Goal: Task Accomplishment & Management: Manage account settings

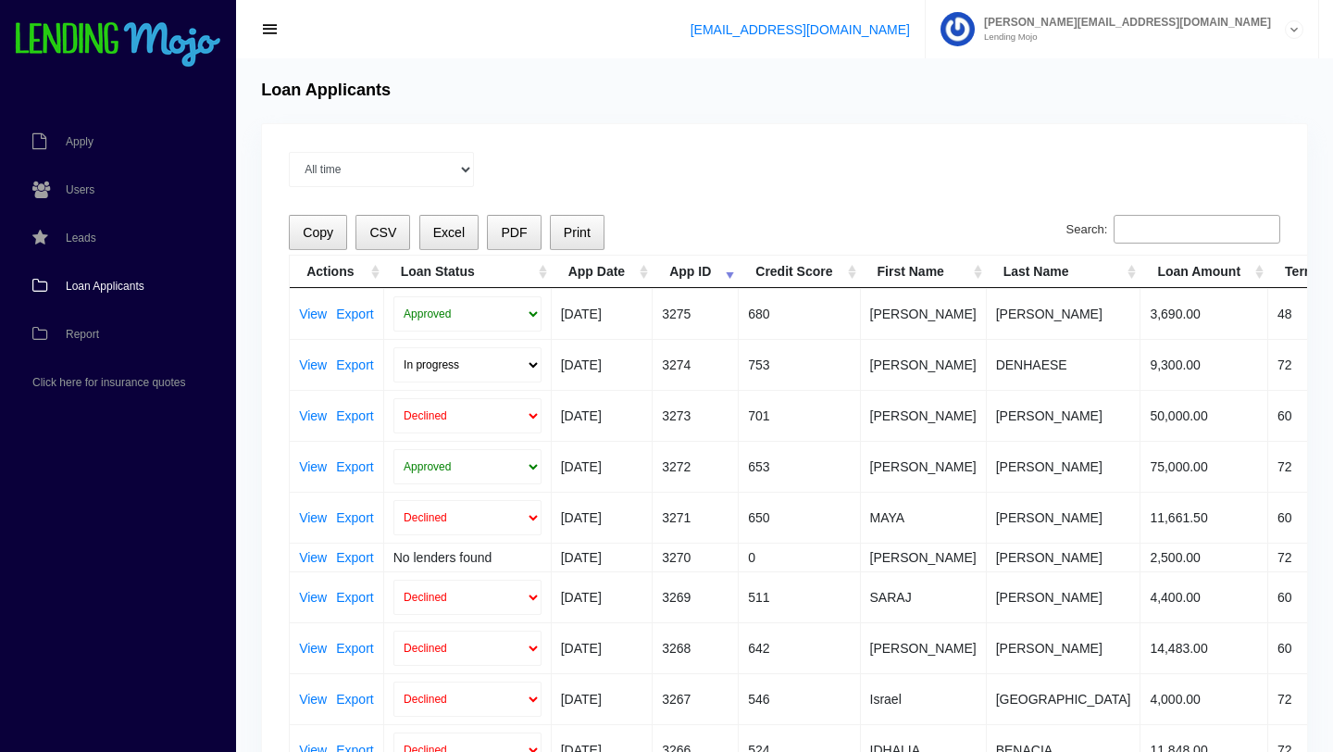
click at [101, 289] on span "Loan Applicants" at bounding box center [105, 285] width 79 height 11
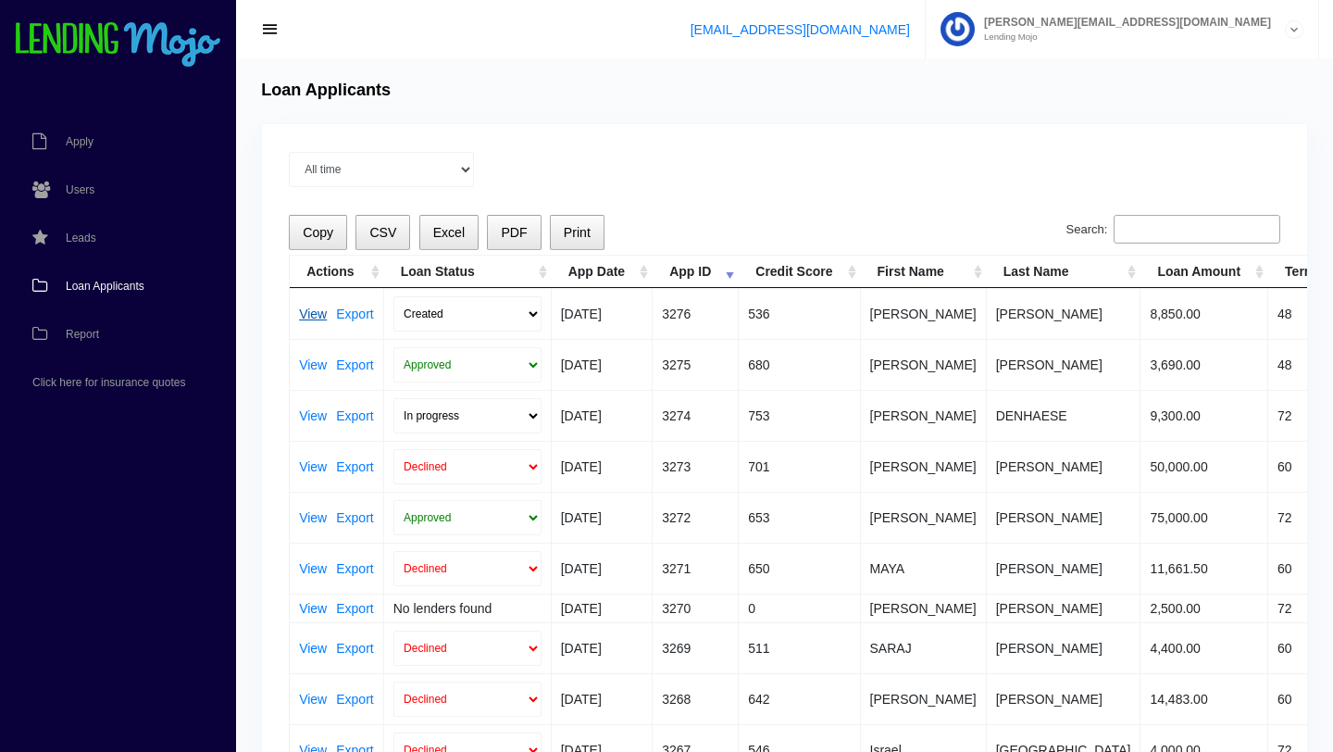
click at [317, 318] on link "View" at bounding box center [313, 313] width 28 height 13
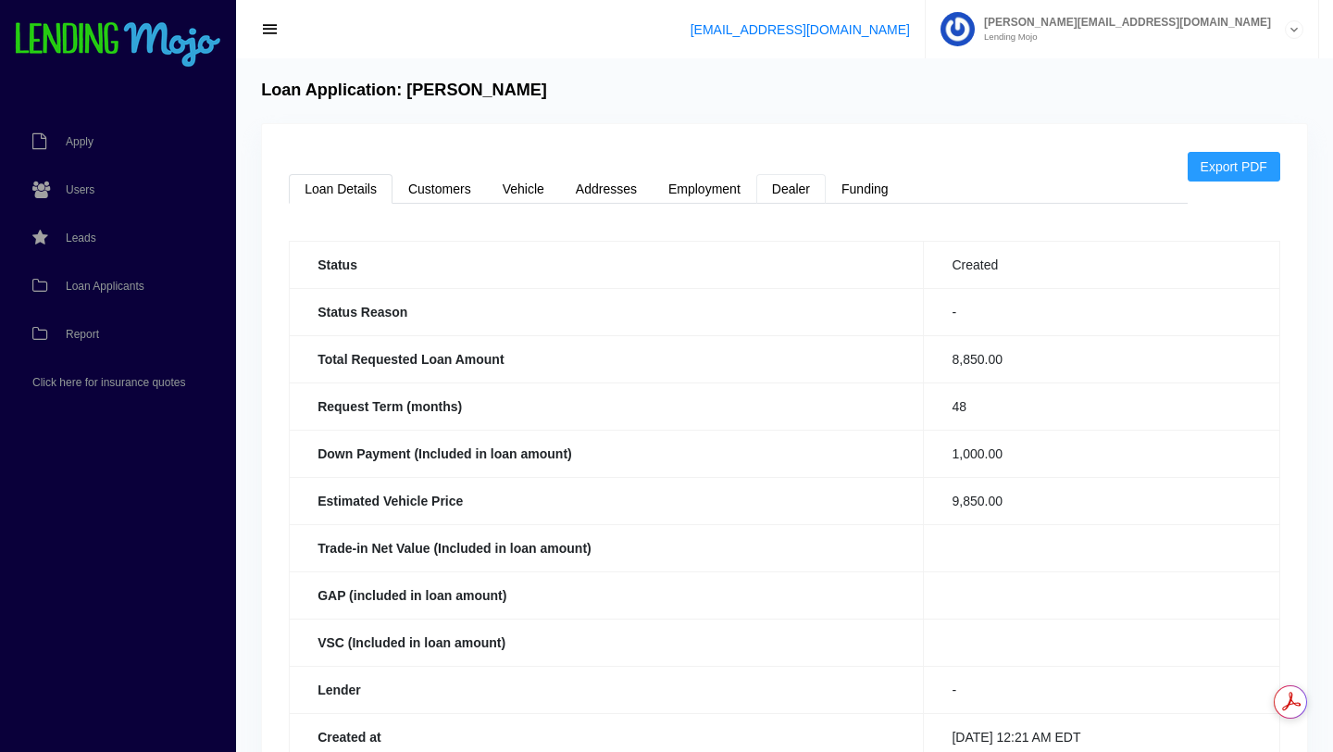
click at [793, 184] on link "Dealer" at bounding box center [790, 189] width 69 height 30
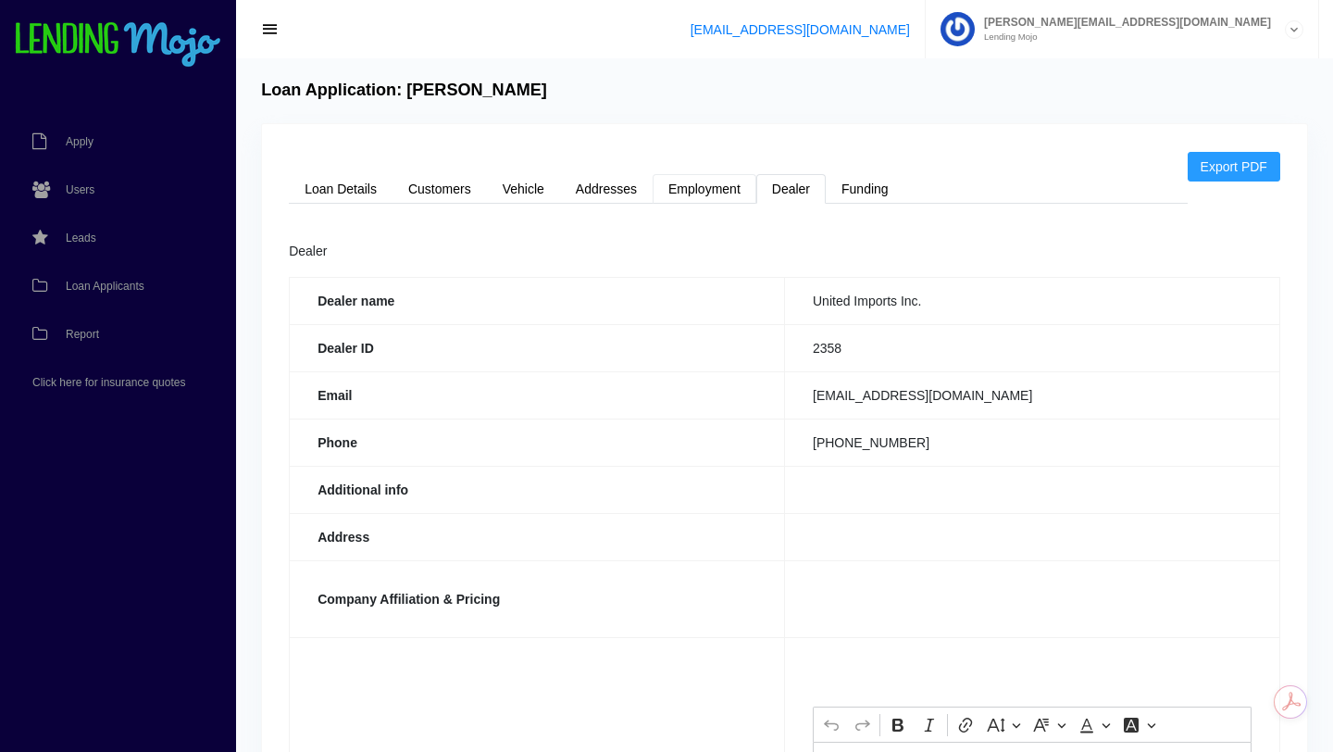
click at [705, 181] on link "Employment" at bounding box center [705, 189] width 104 height 30
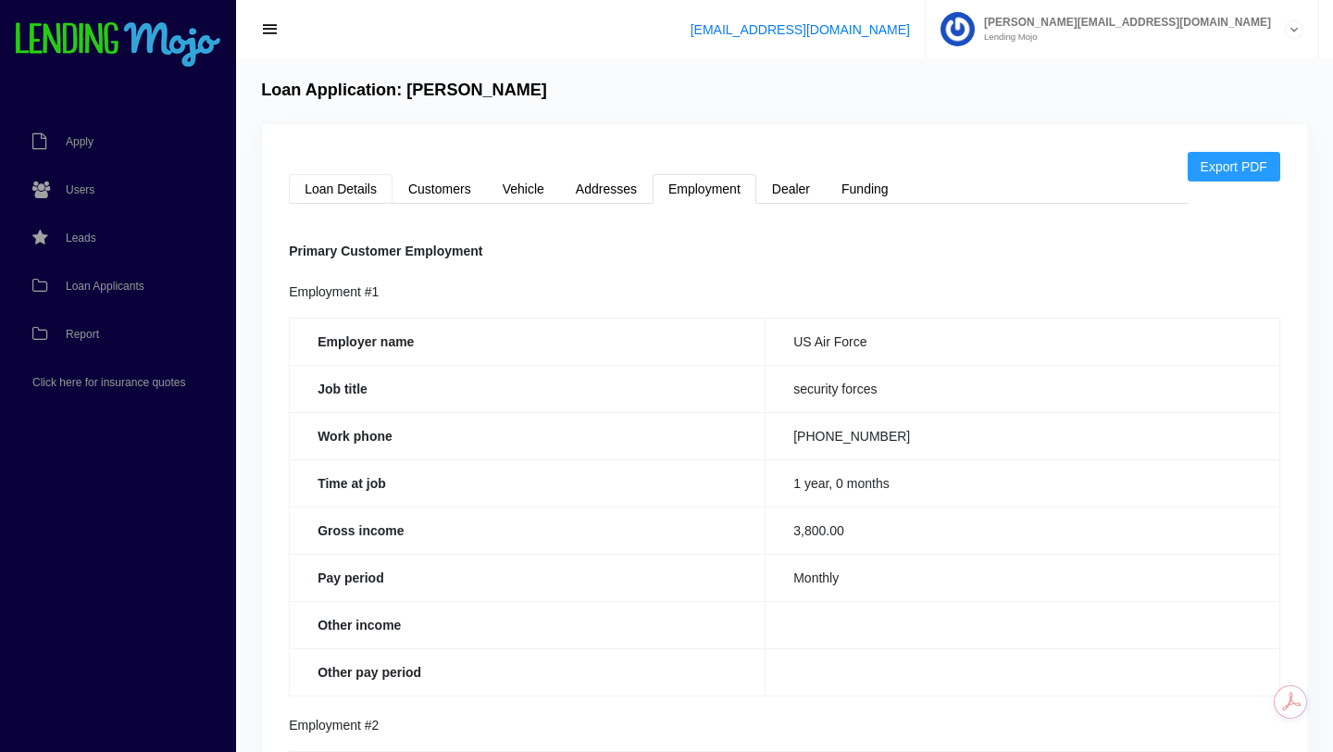
click at [336, 189] on link "Loan Details" at bounding box center [341, 189] width 104 height 30
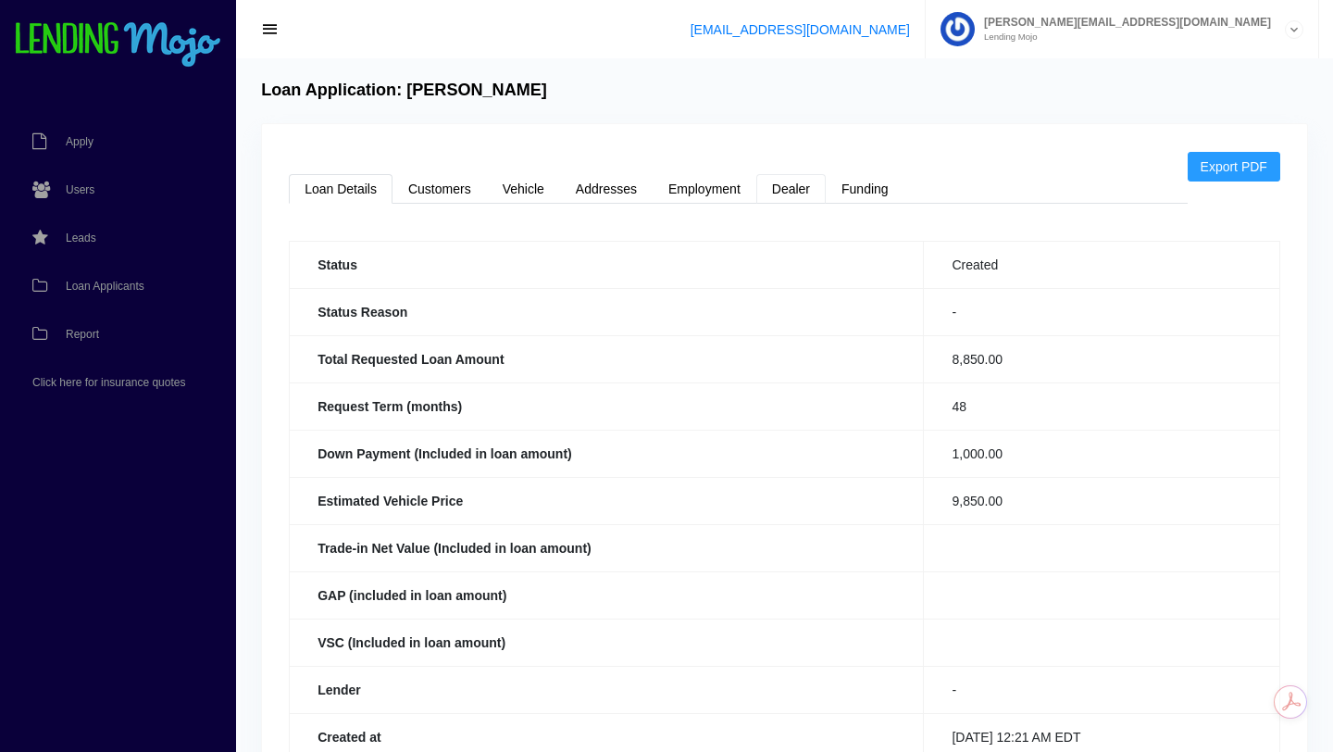
click at [792, 189] on link "Dealer" at bounding box center [790, 189] width 69 height 30
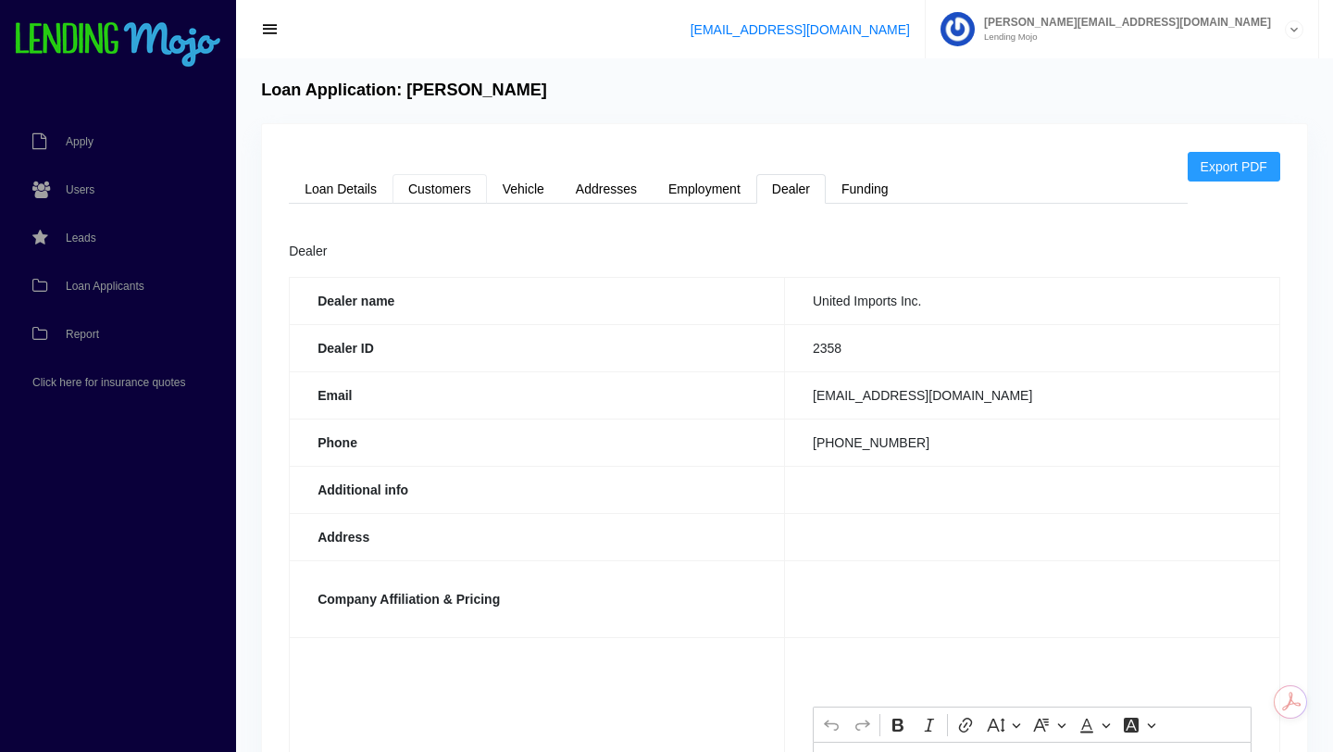
click at [440, 187] on link "Customers" at bounding box center [439, 189] width 94 height 30
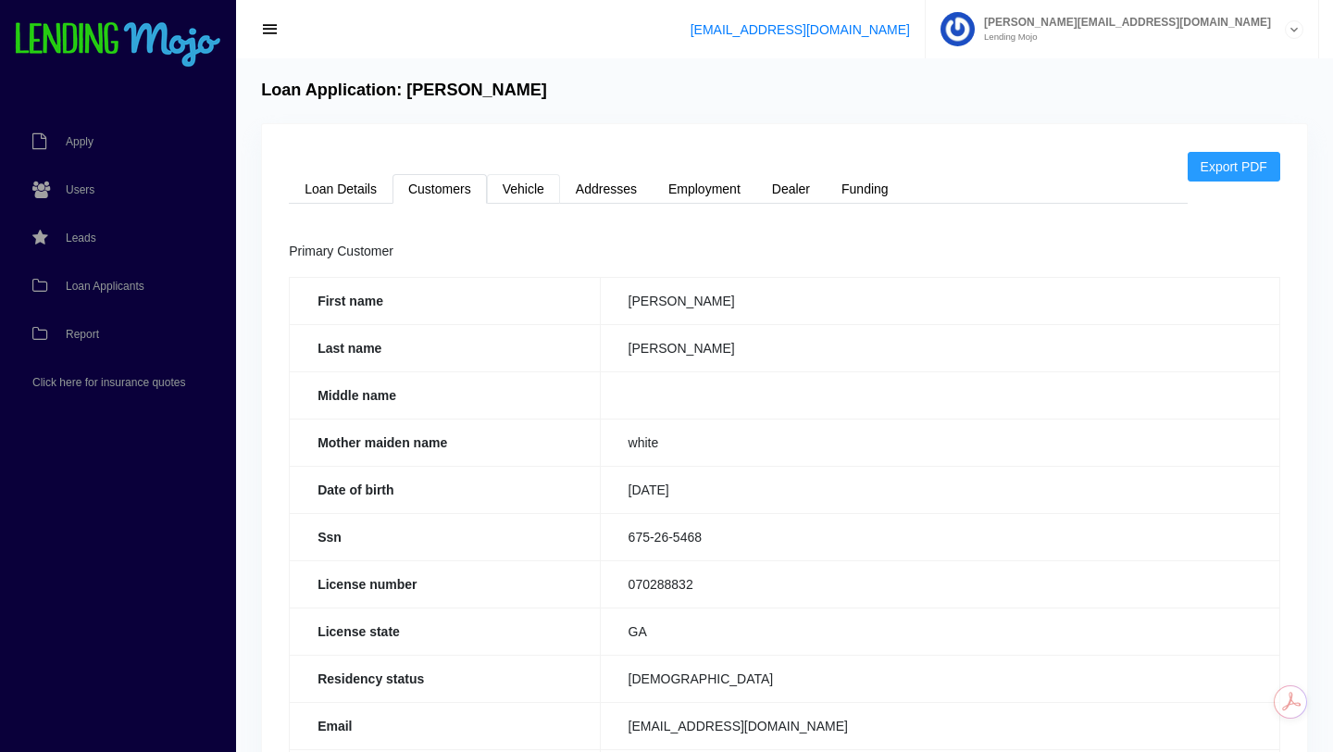
click at [525, 198] on link "Vehicle" at bounding box center [523, 189] width 73 height 30
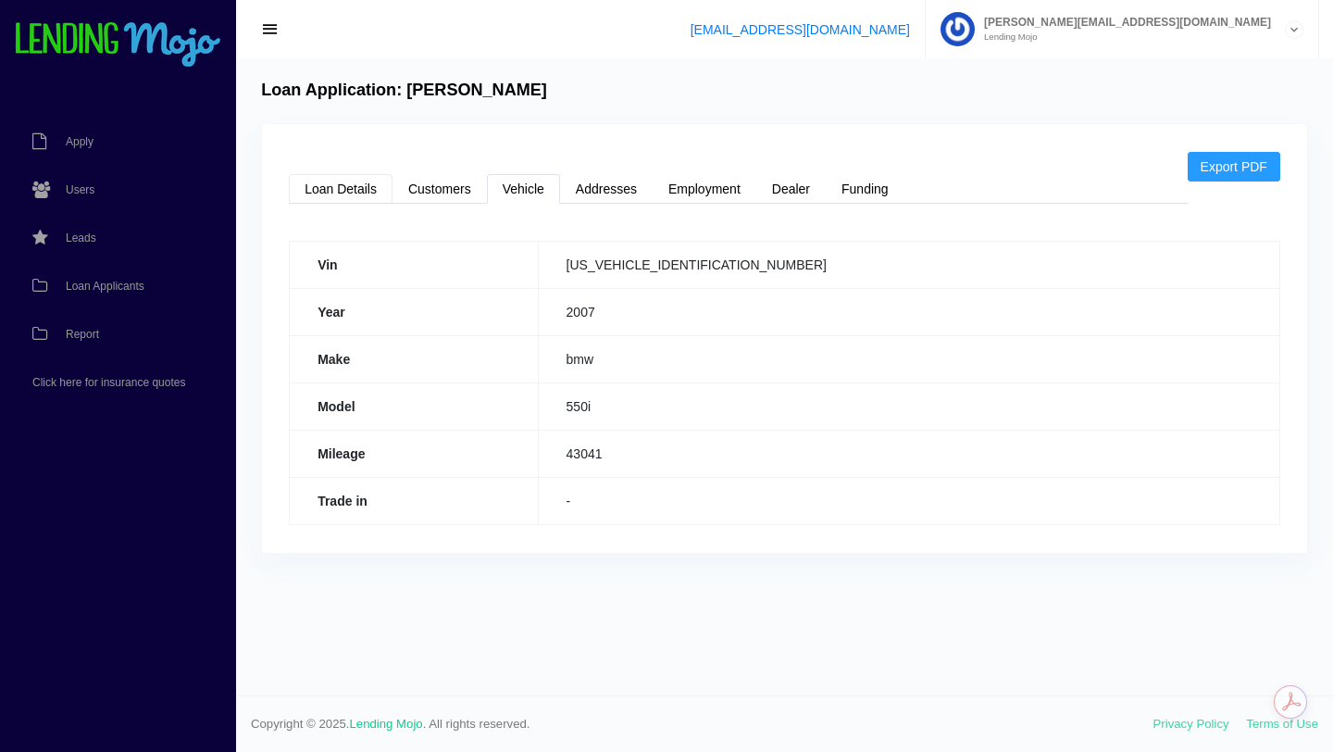
click at [315, 184] on link "Loan Details" at bounding box center [341, 189] width 104 height 30
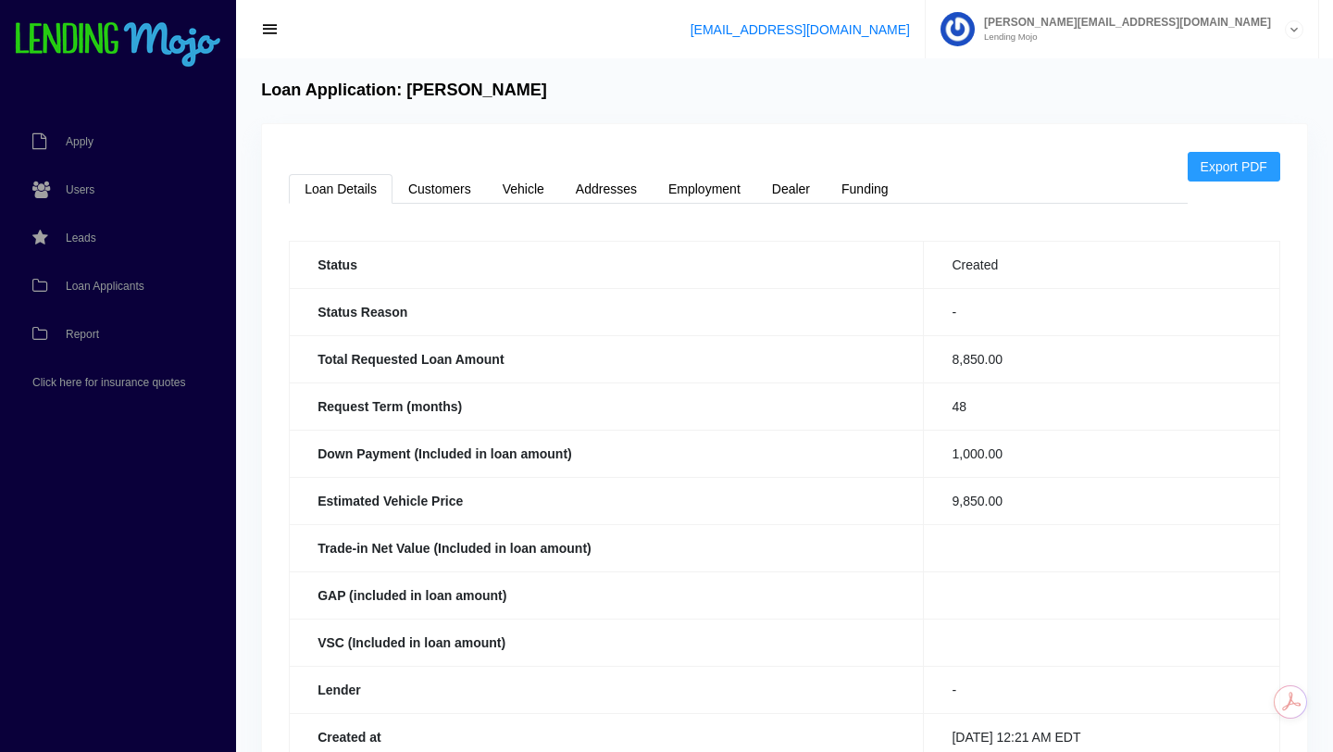
click at [328, 187] on link "Loan Details" at bounding box center [341, 189] width 104 height 30
click at [128, 285] on span "Loan Applicants" at bounding box center [105, 285] width 79 height 11
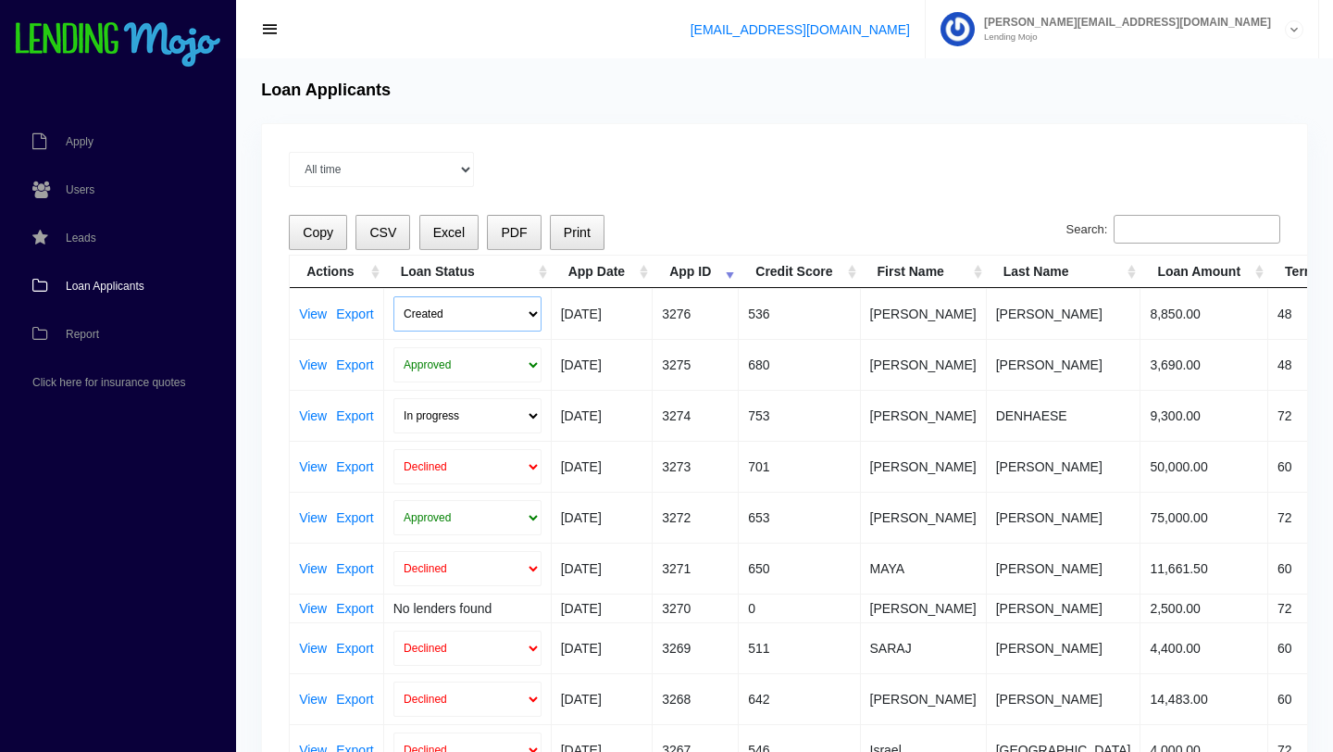
click at [532, 314] on select "Created Submitted" at bounding box center [467, 313] width 148 height 35
select select "submitted"
click at [393, 296] on select "Created Submitted" at bounding box center [467, 313] width 148 height 35
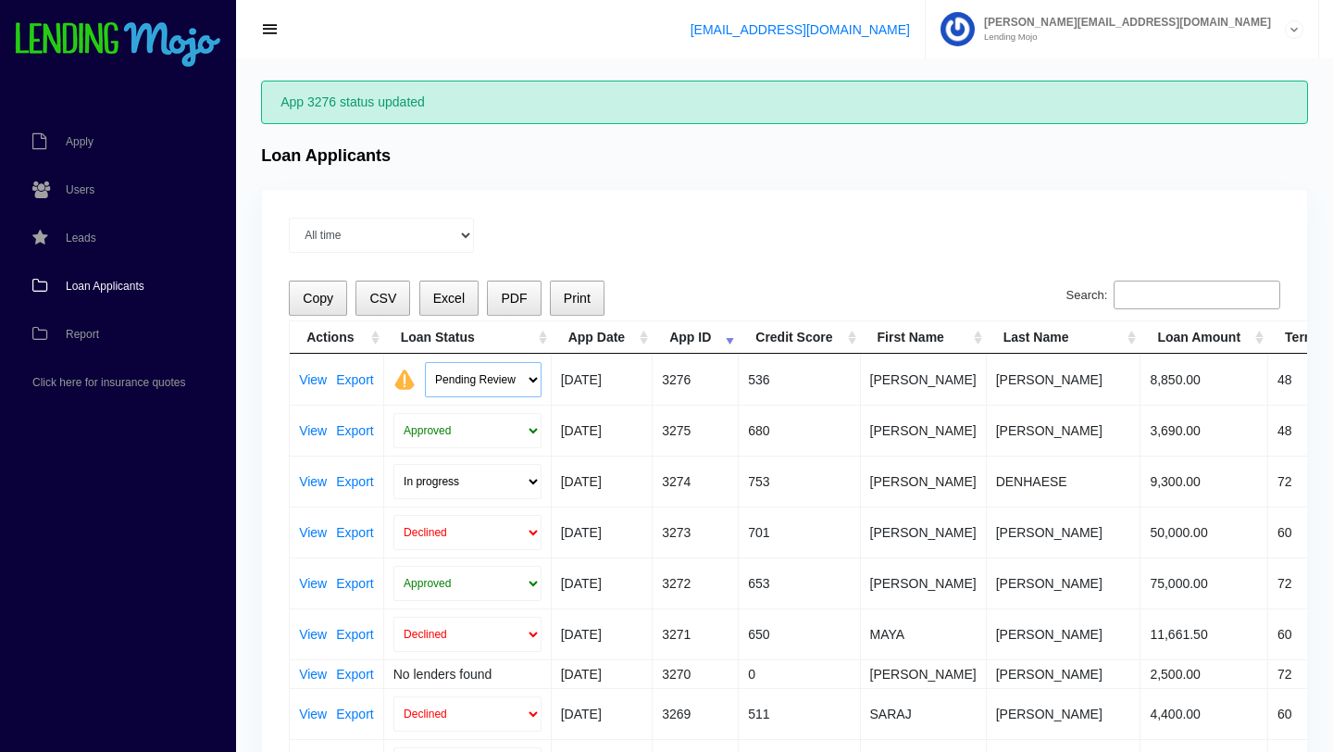
click at [531, 380] on select "Pending Review Approve Decline Unqualified" at bounding box center [483, 379] width 117 height 35
select select "declined"
click at [425, 362] on select "Pending Review Approve Decline Unqualified" at bounding box center [483, 379] width 117 height 35
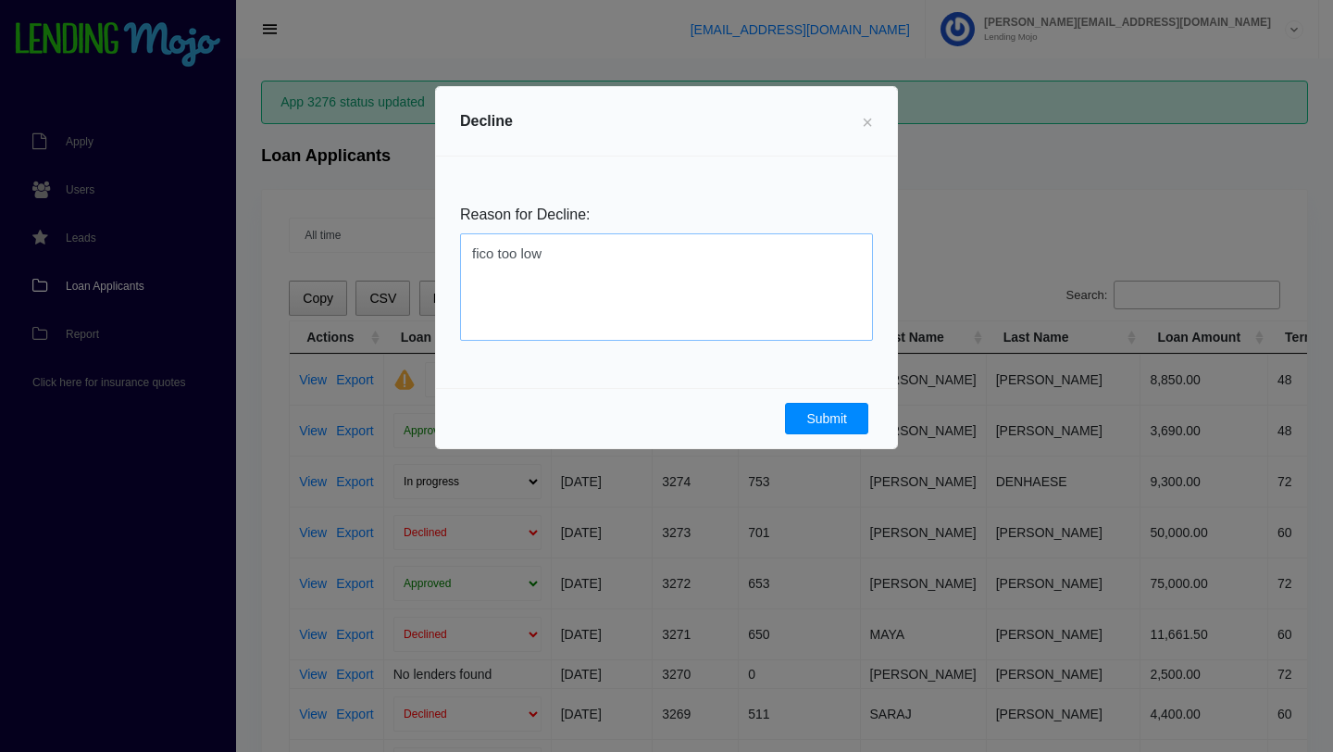
type textarea "fico too low"
drag, startPoint x: 827, startPoint y: 421, endPoint x: 816, endPoint y: 421, distance: 11.1
click at [825, 421] on button "Submit" at bounding box center [826, 418] width 83 height 31
